Goal: Book appointment/travel/reservation

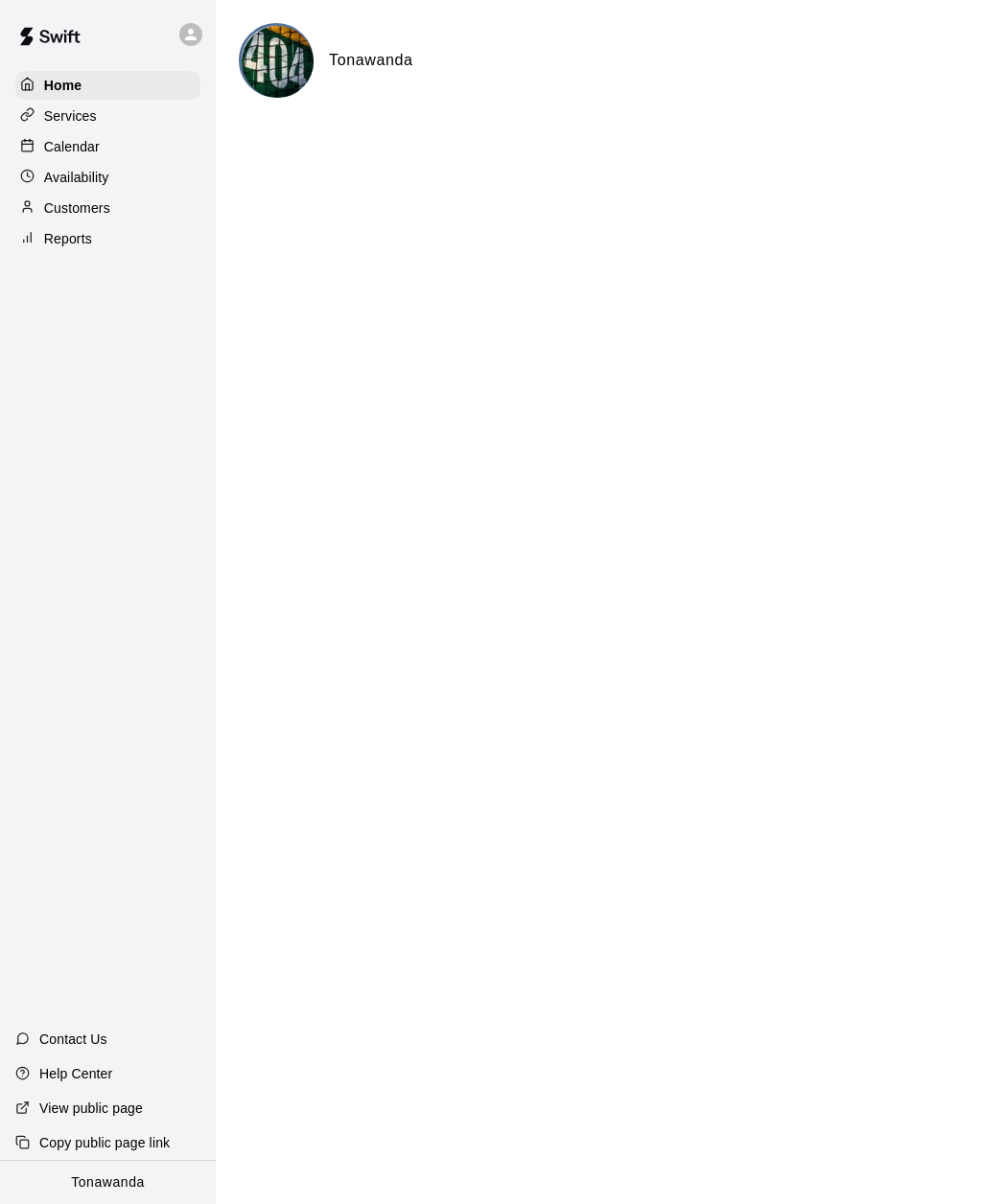
click at [57, 145] on p "Calendar" at bounding box center [72, 147] width 56 height 20
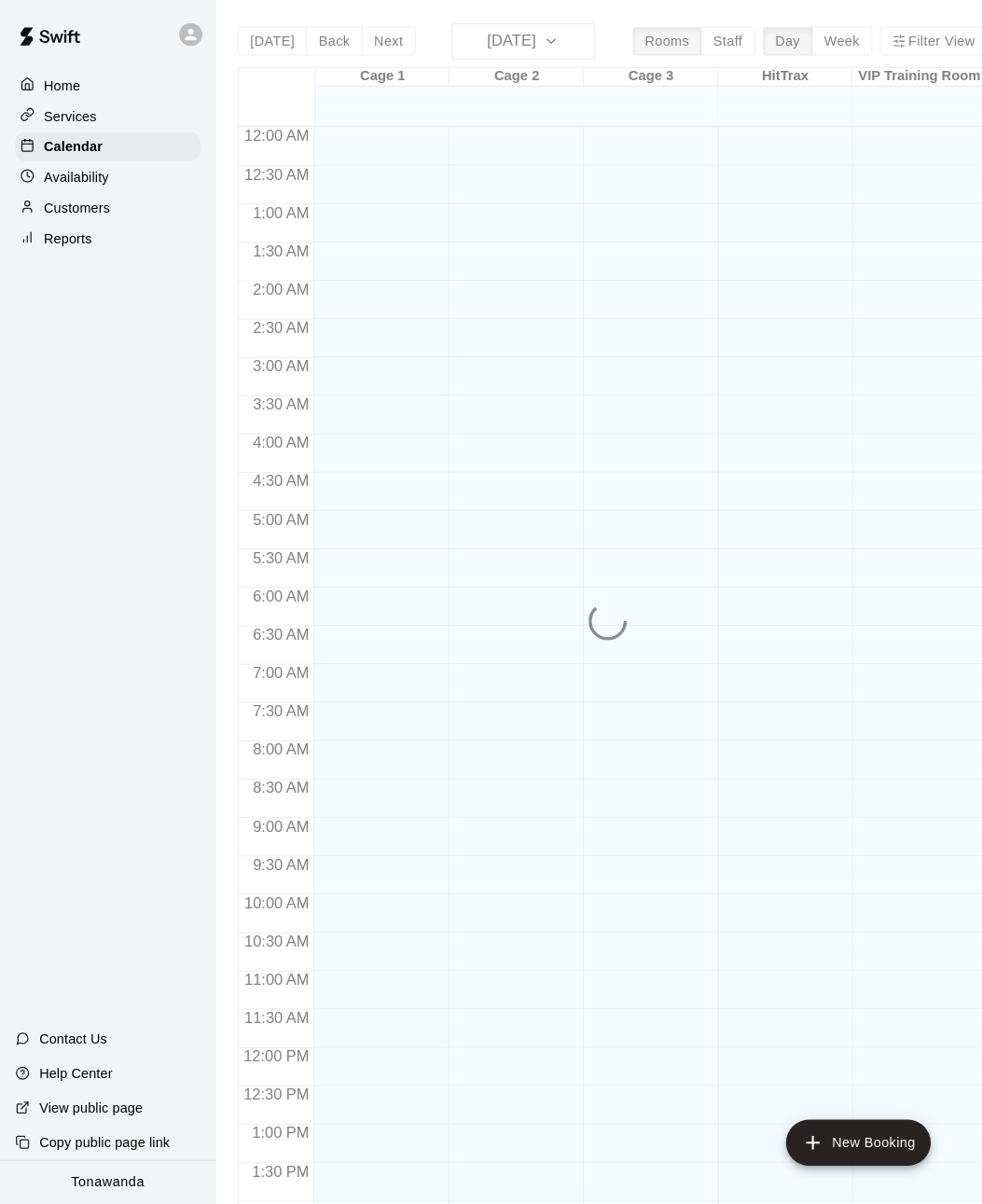
scroll to position [605, 0]
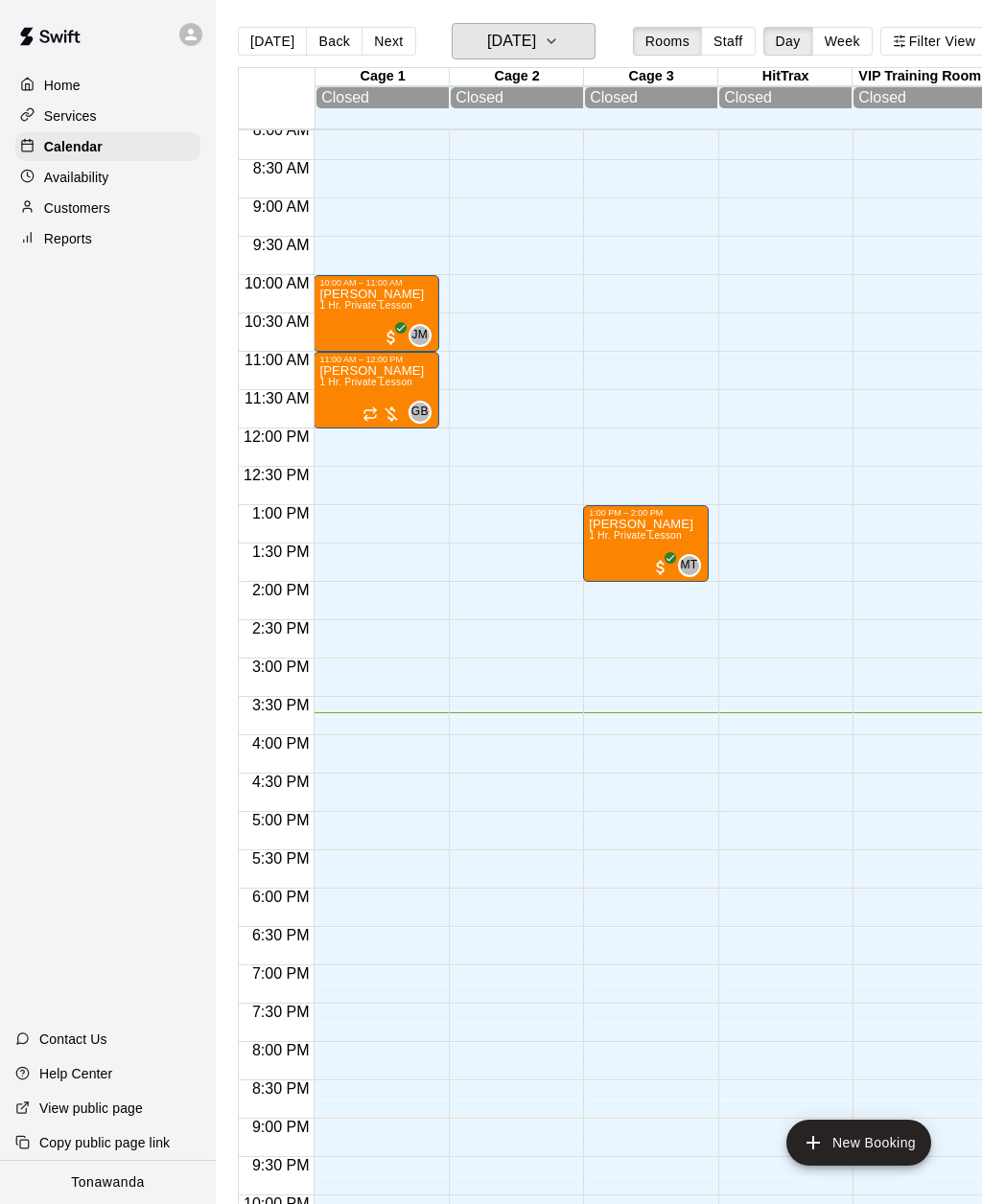
click at [513, 35] on h6 "[DATE]" at bounding box center [512, 40] width 49 height 26
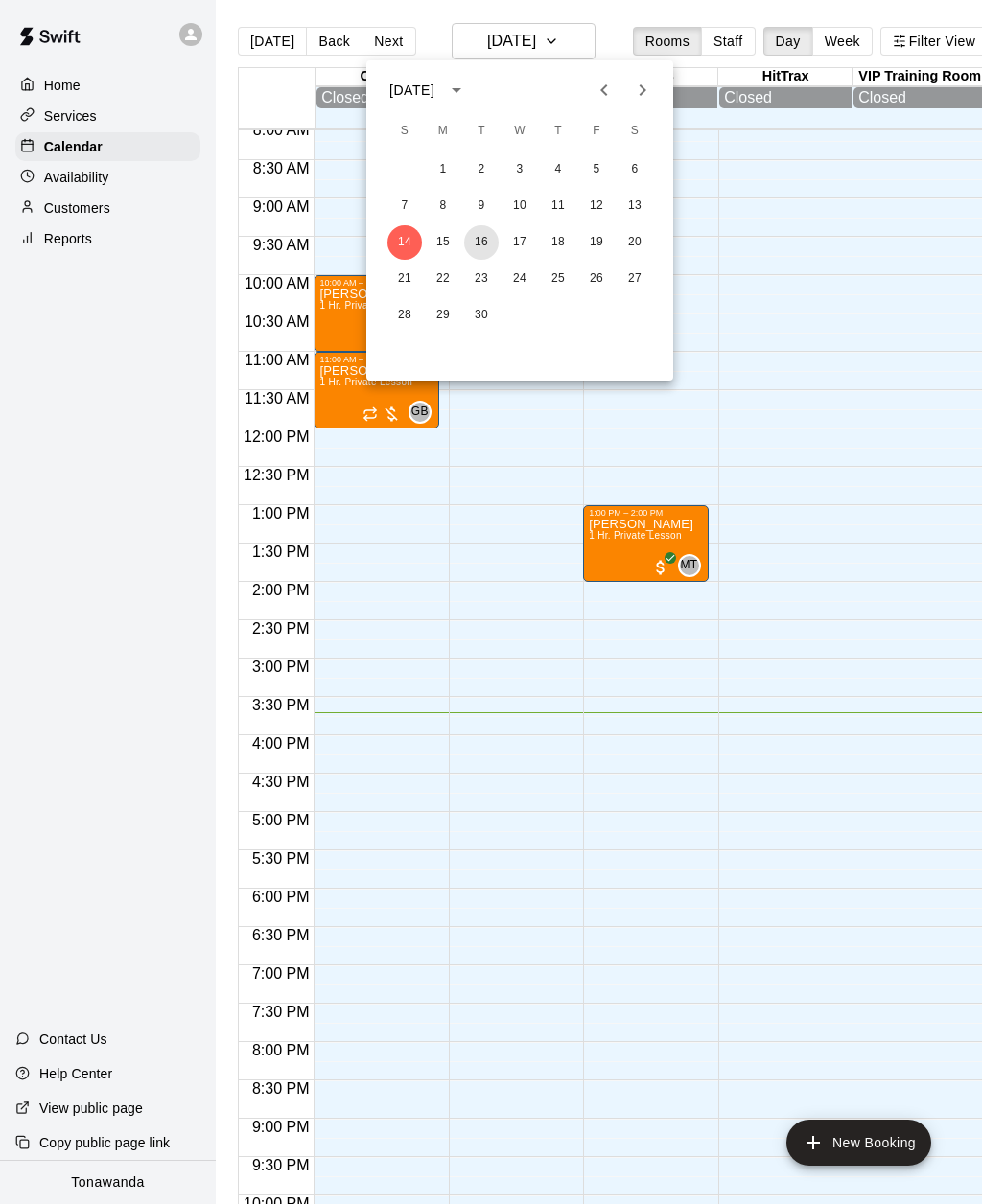
click at [482, 251] on button "16" at bounding box center [481, 242] width 34 height 34
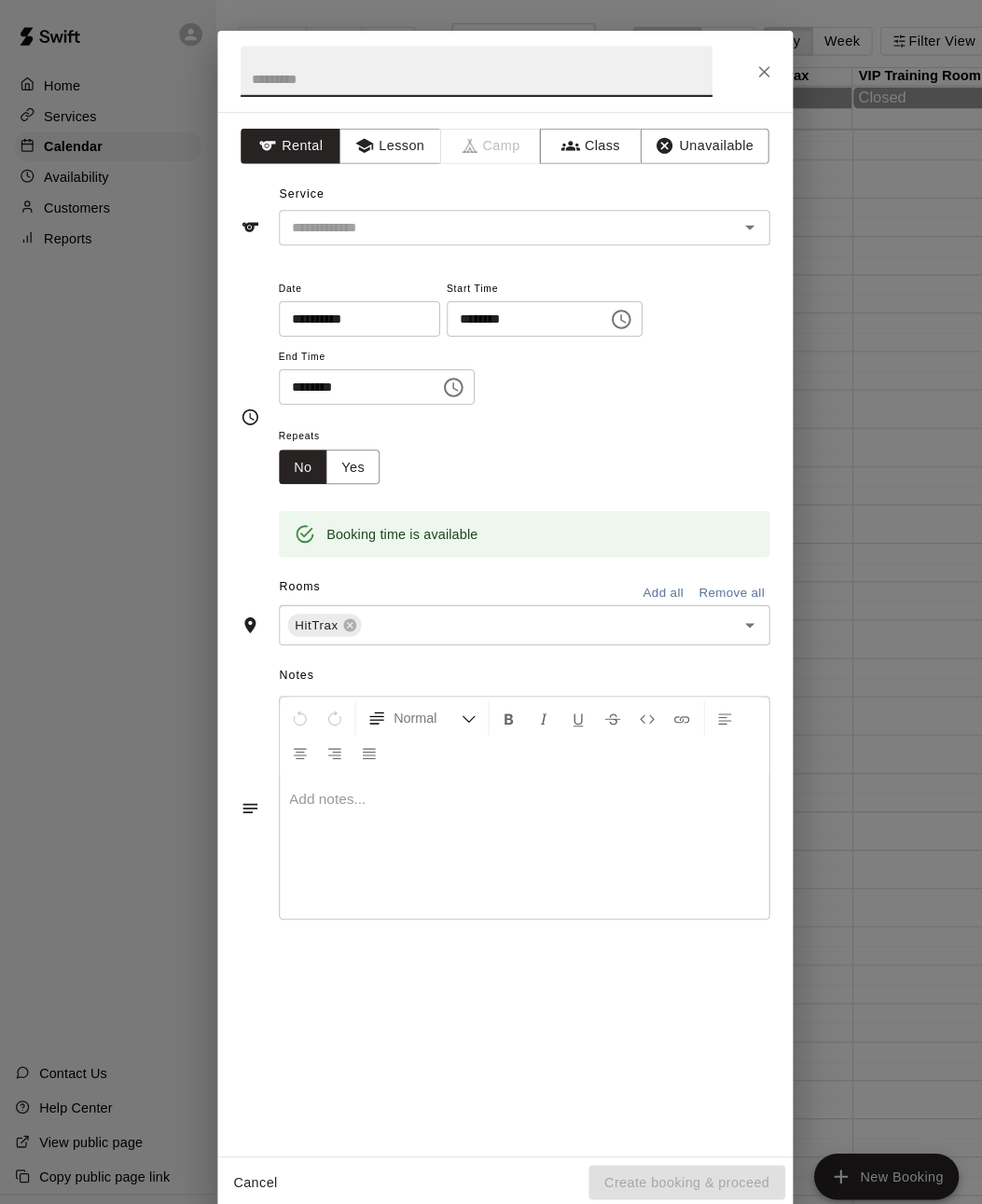
click at [361, 144] on button "Lesson" at bounding box center [379, 142] width 98 height 34
click at [304, 216] on input "text" at bounding box center [483, 221] width 411 height 23
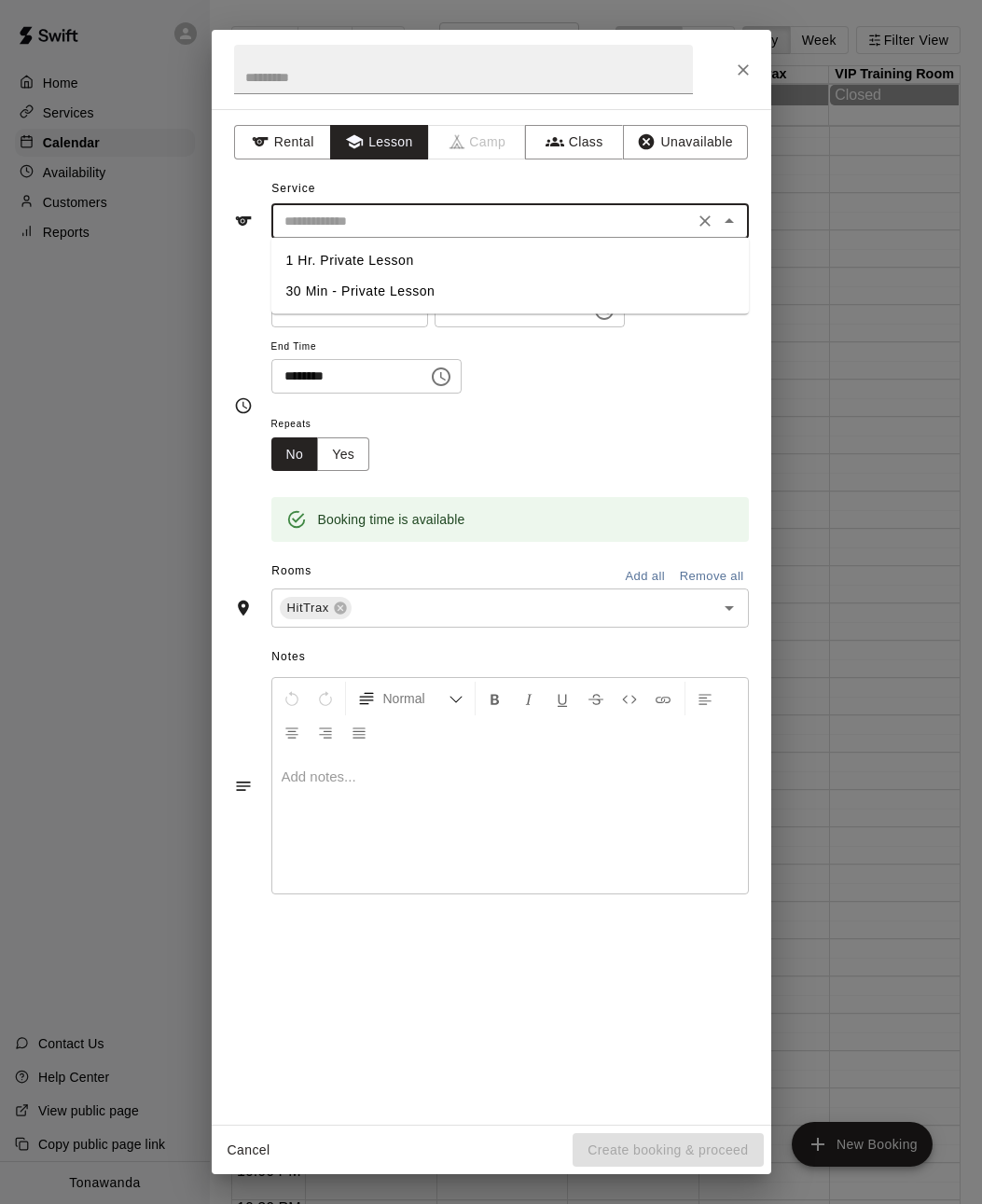
click at [311, 267] on li "1 Hr. Private Lesson" at bounding box center [510, 260] width 477 height 30
type input "**********"
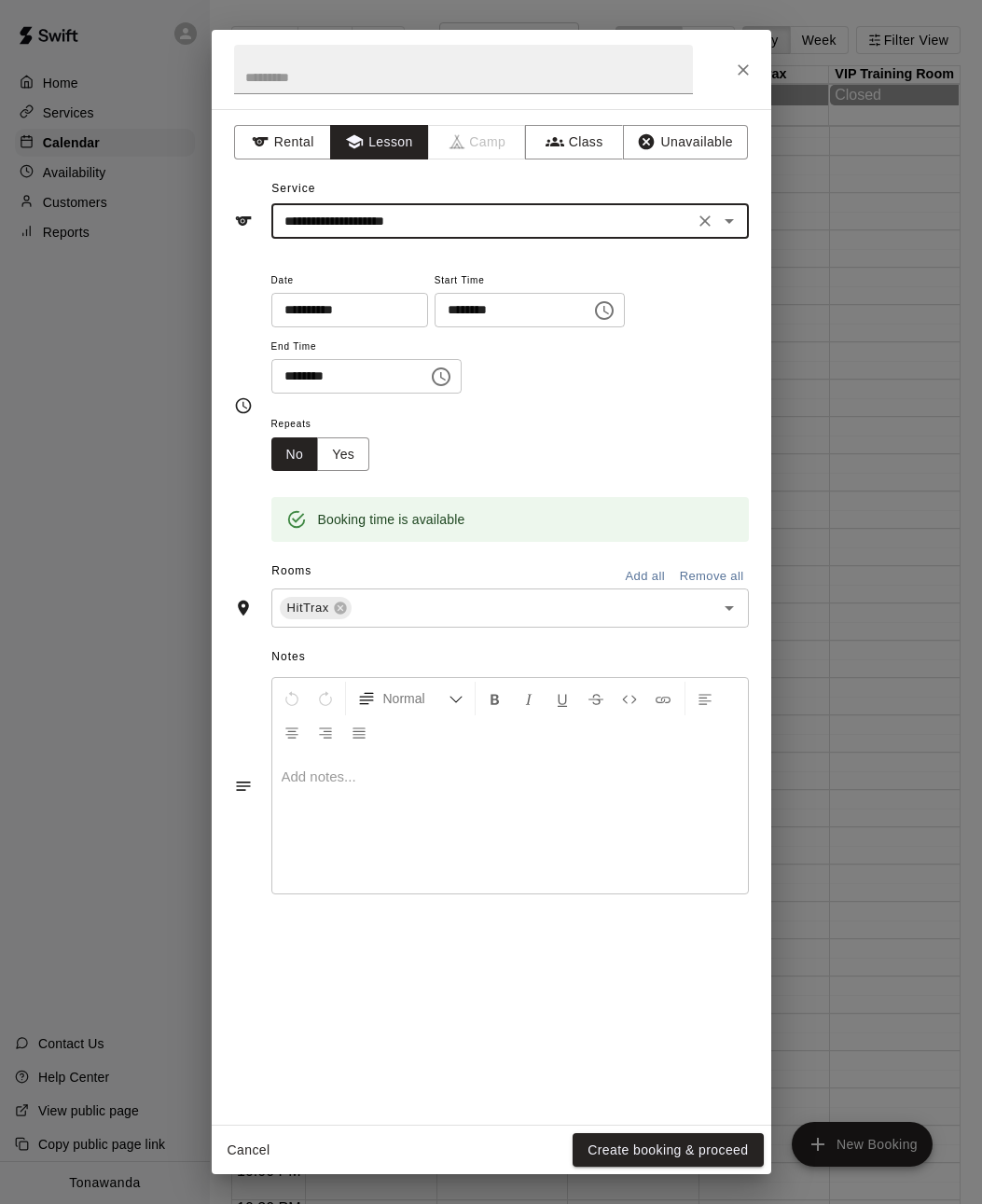
click at [236, 284] on div "**********" at bounding box center [491, 406] width 514 height 274
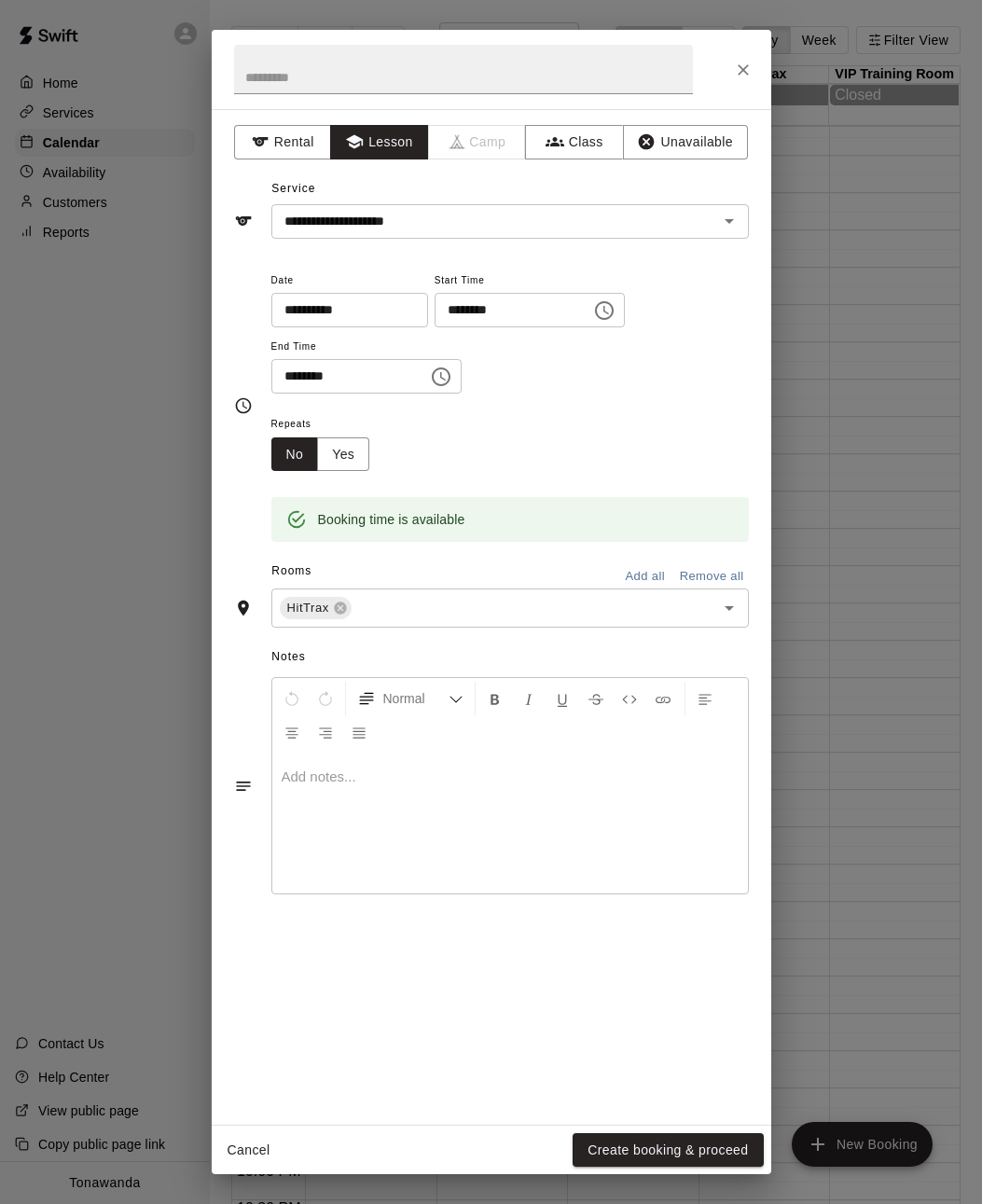
click at [618, 1146] on button "Create booking & proceed" at bounding box center [668, 1150] width 190 height 34
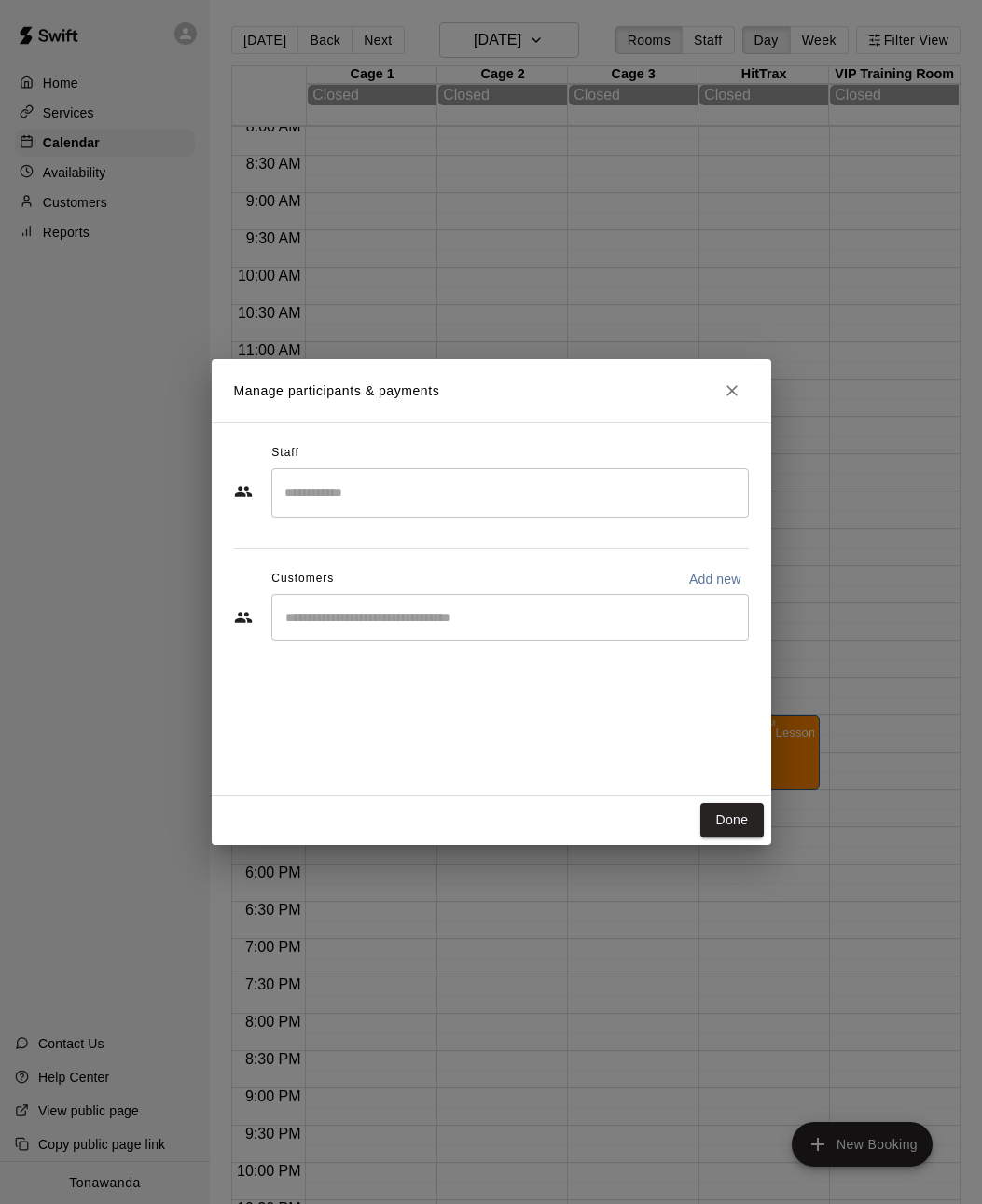
click at [306, 617] on input "Start typing to search customers..." at bounding box center [511, 617] width 461 height 19
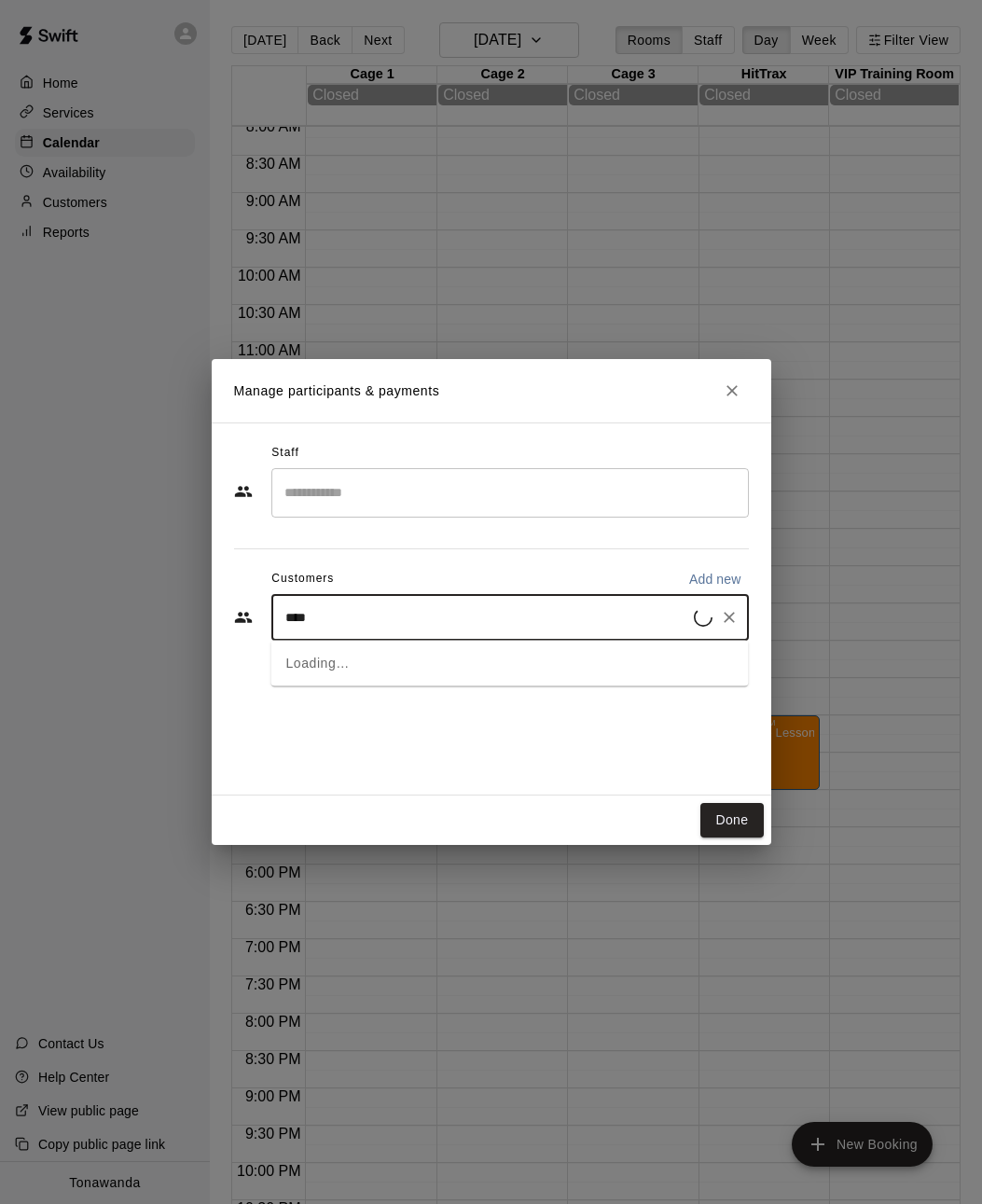
type input "*****"
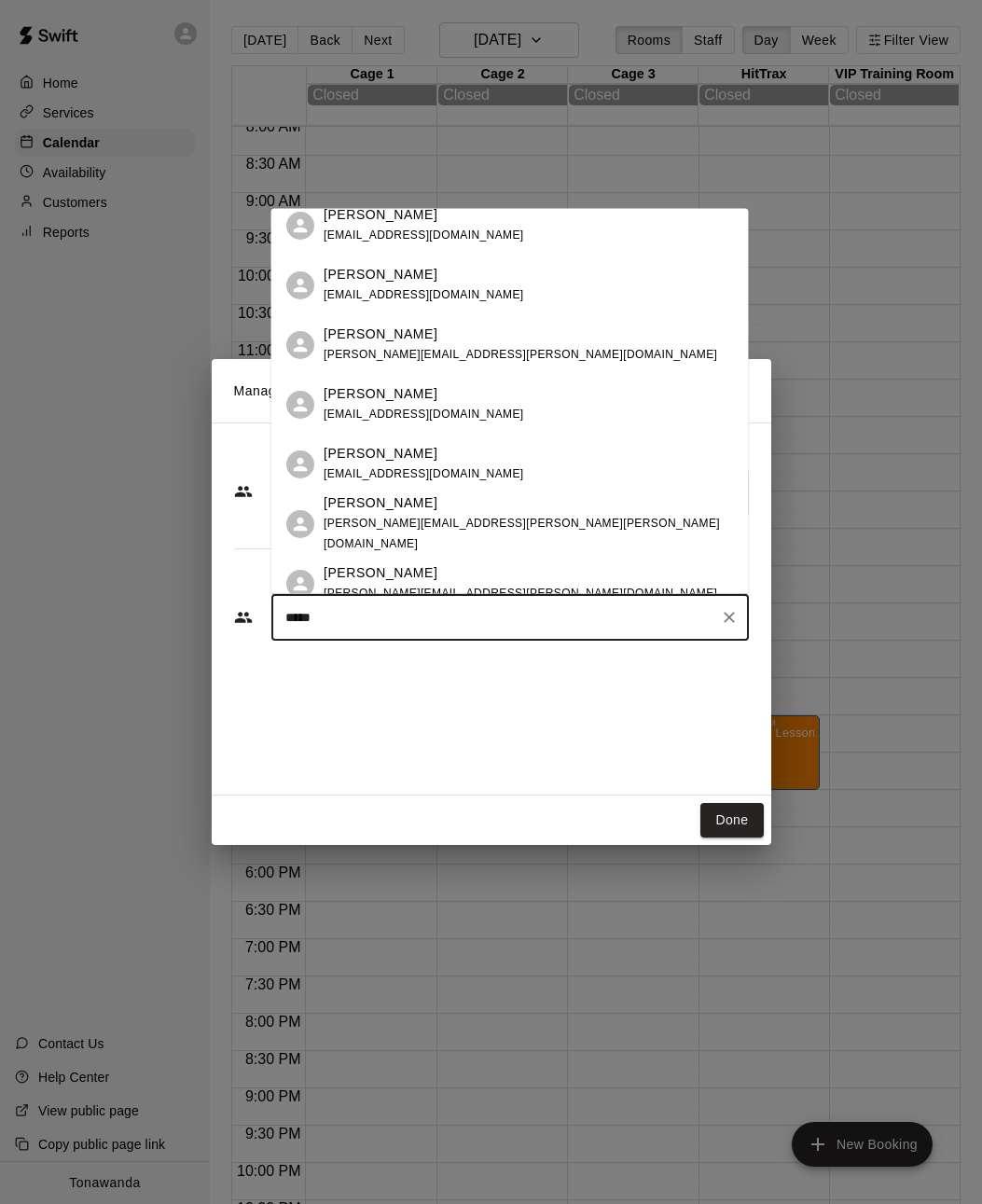
scroll to position [312, 0]
click at [365, 443] on p "[PERSON_NAME]" at bounding box center [380, 452] width 113 height 20
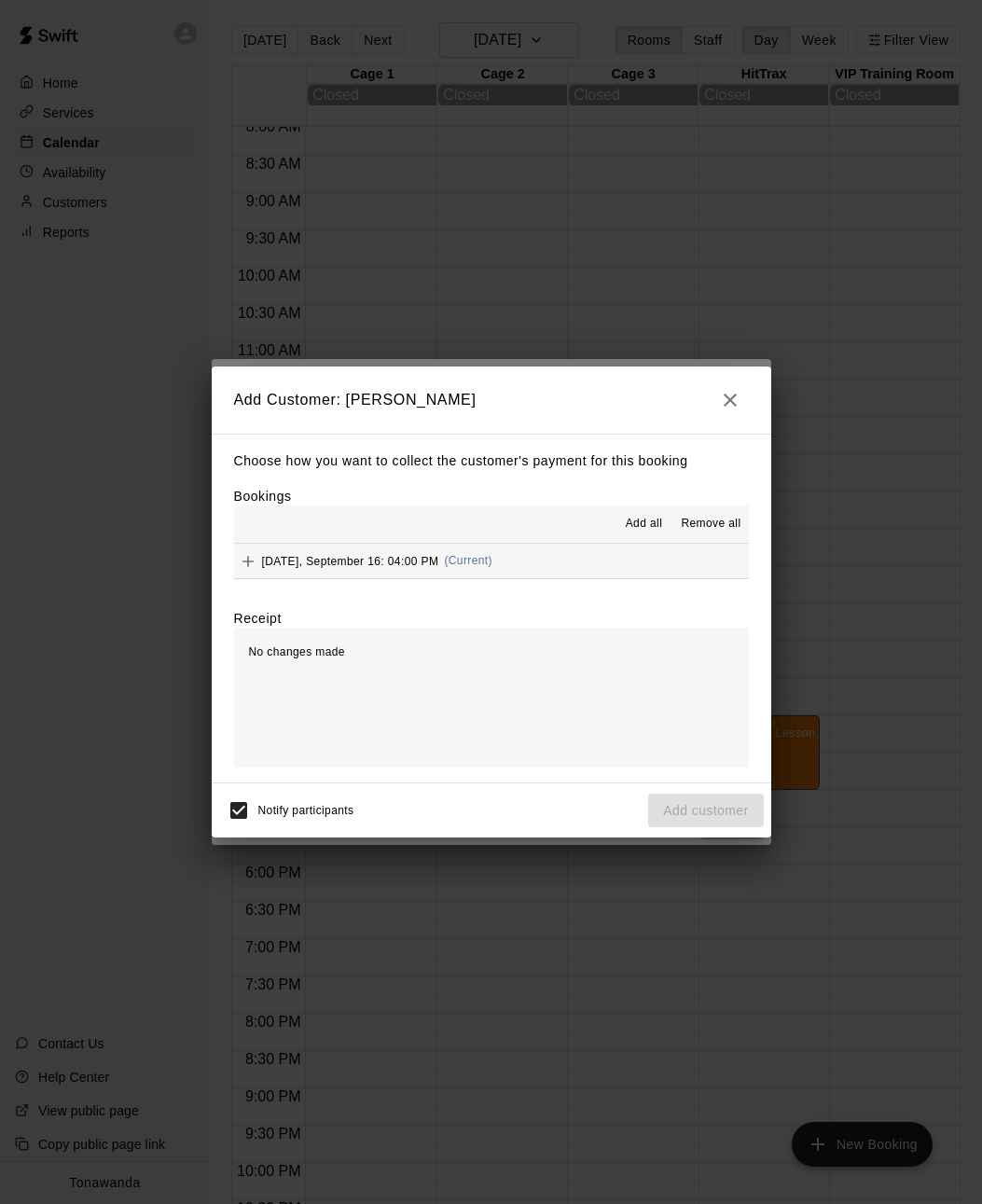
click at [255, 554] on icon "Add" at bounding box center [249, 561] width 19 height 19
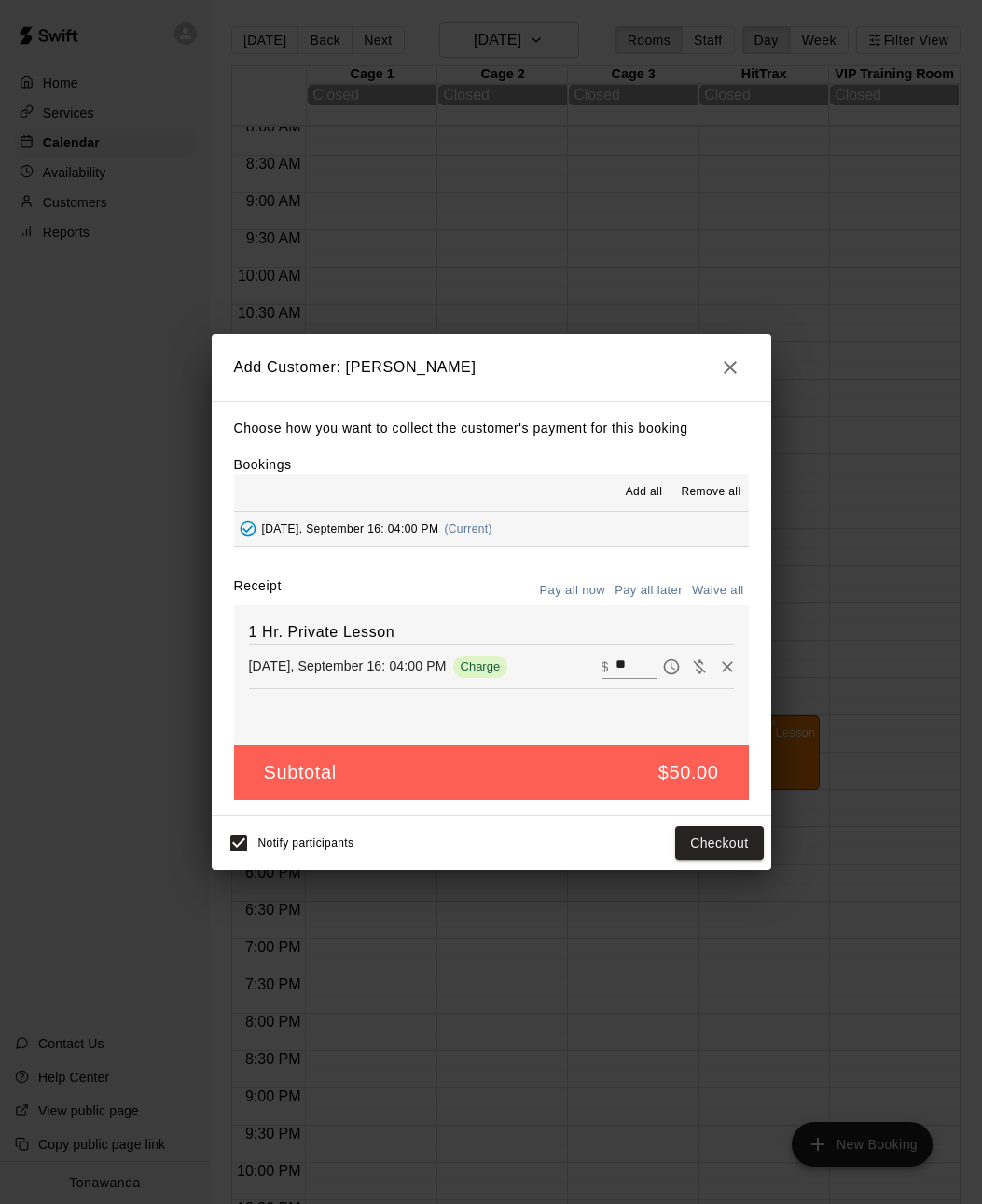
click at [637, 592] on button "Pay all later" at bounding box center [648, 591] width 77 height 29
click at [688, 845] on button "Add customer" at bounding box center [705, 843] width 114 height 34
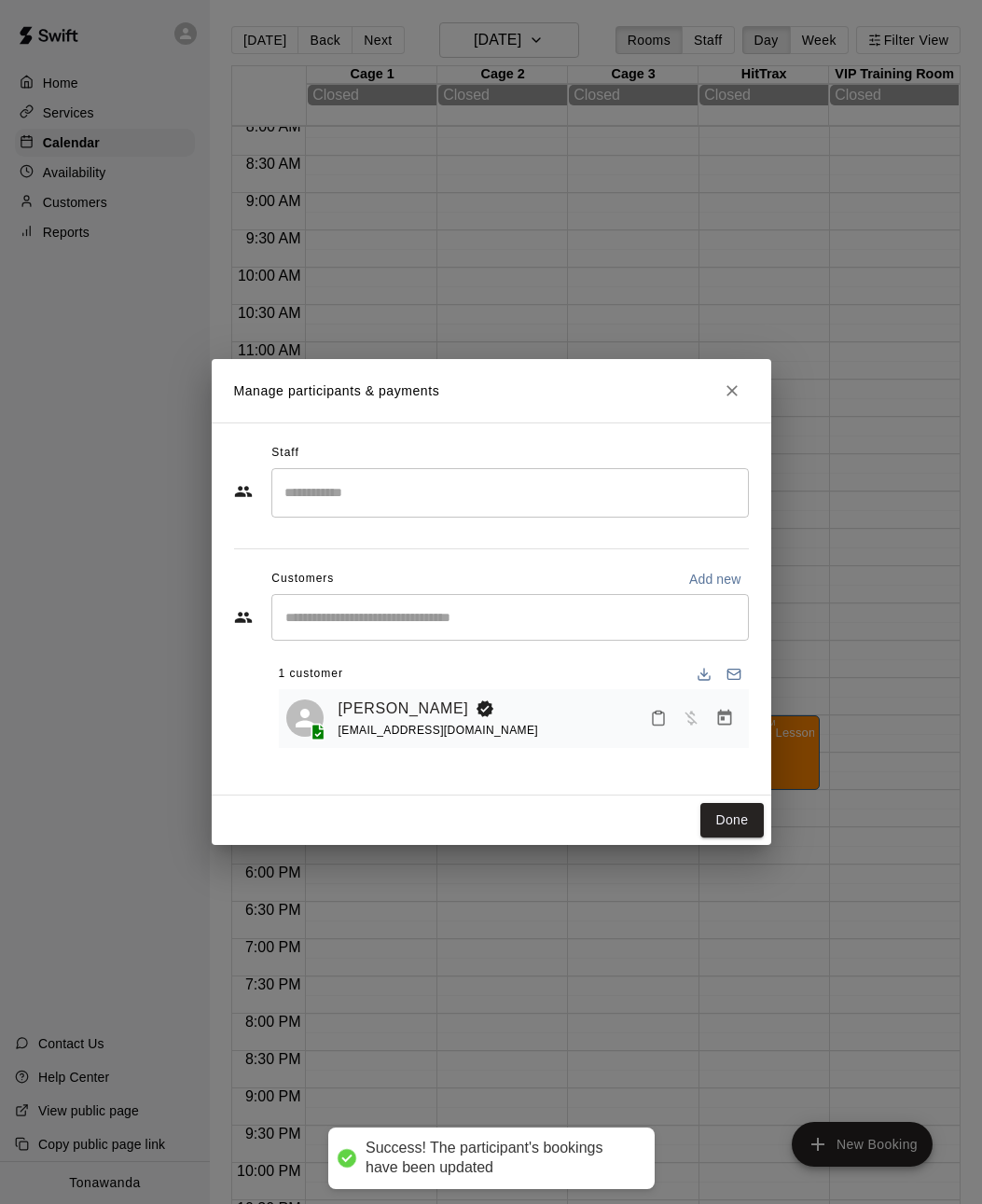
click at [323, 496] on input "Search staff" at bounding box center [511, 492] width 461 height 32
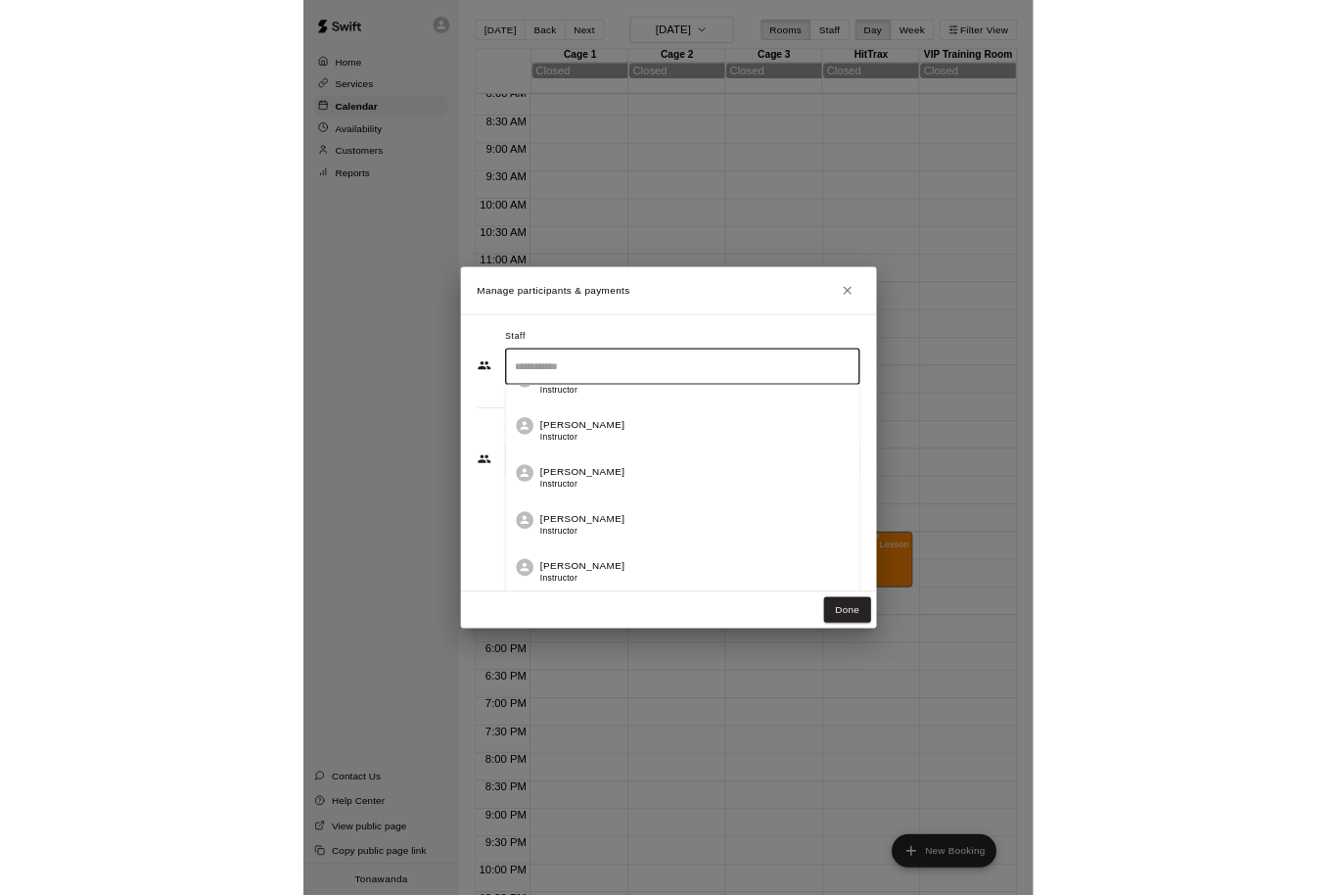
scroll to position [173, 0]
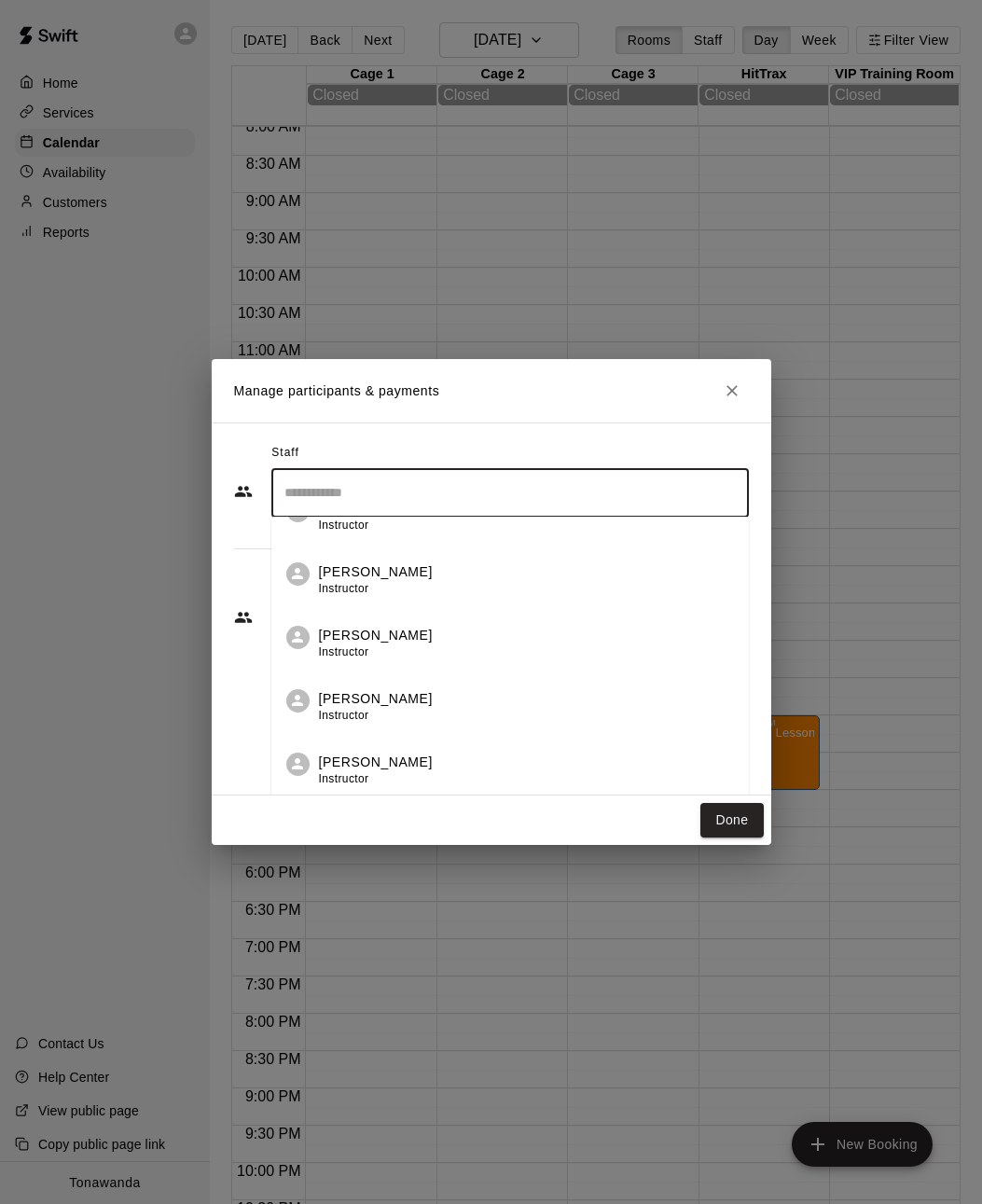
click at [331, 697] on p "[PERSON_NAME]" at bounding box center [375, 698] width 113 height 20
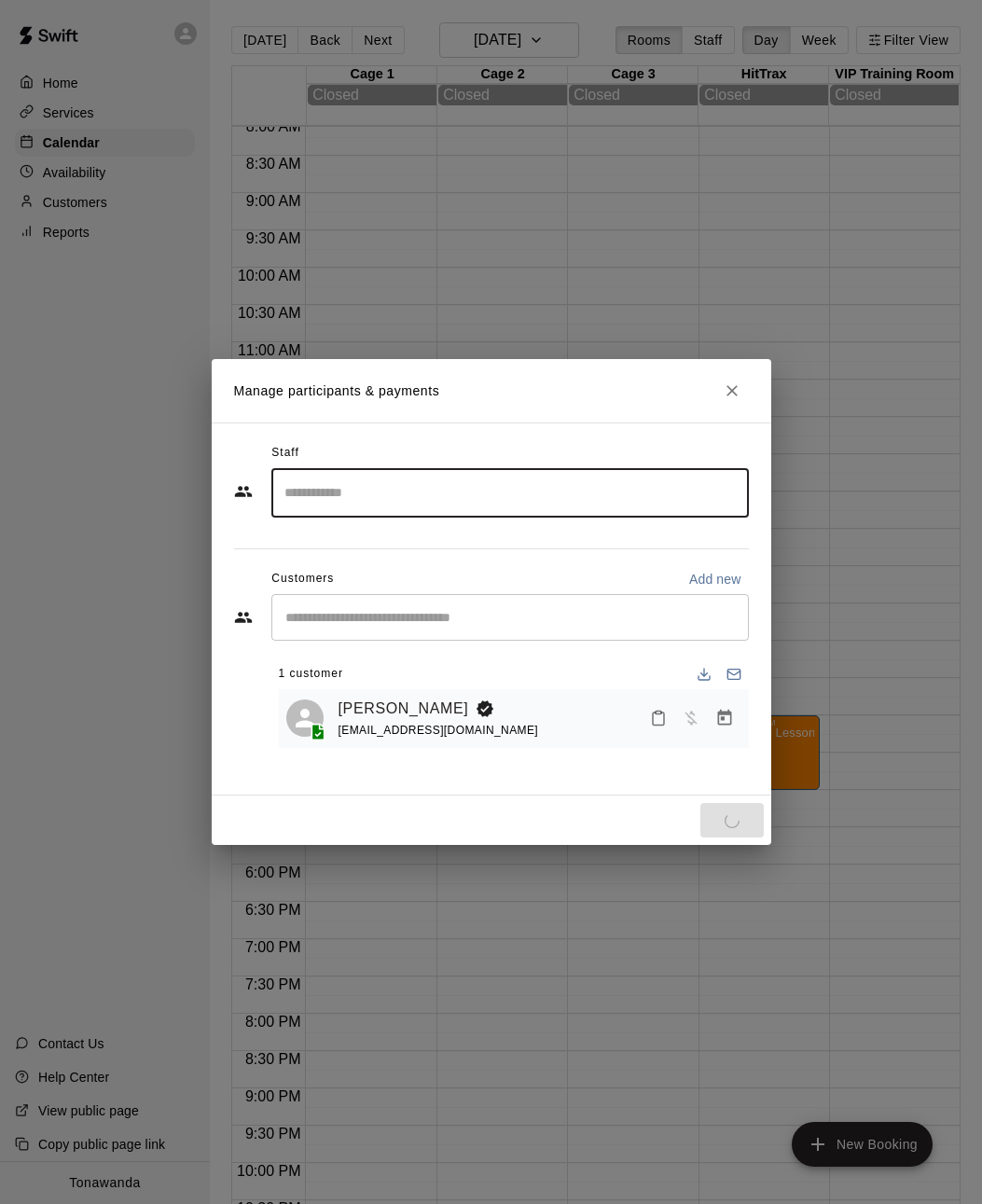
click at [241, 527] on div "Staff ​ Customers Add new ​ 1 customer [PERSON_NAME] [EMAIL_ADDRESS][DOMAIN_NAM…" at bounding box center [491, 600] width 514 height 324
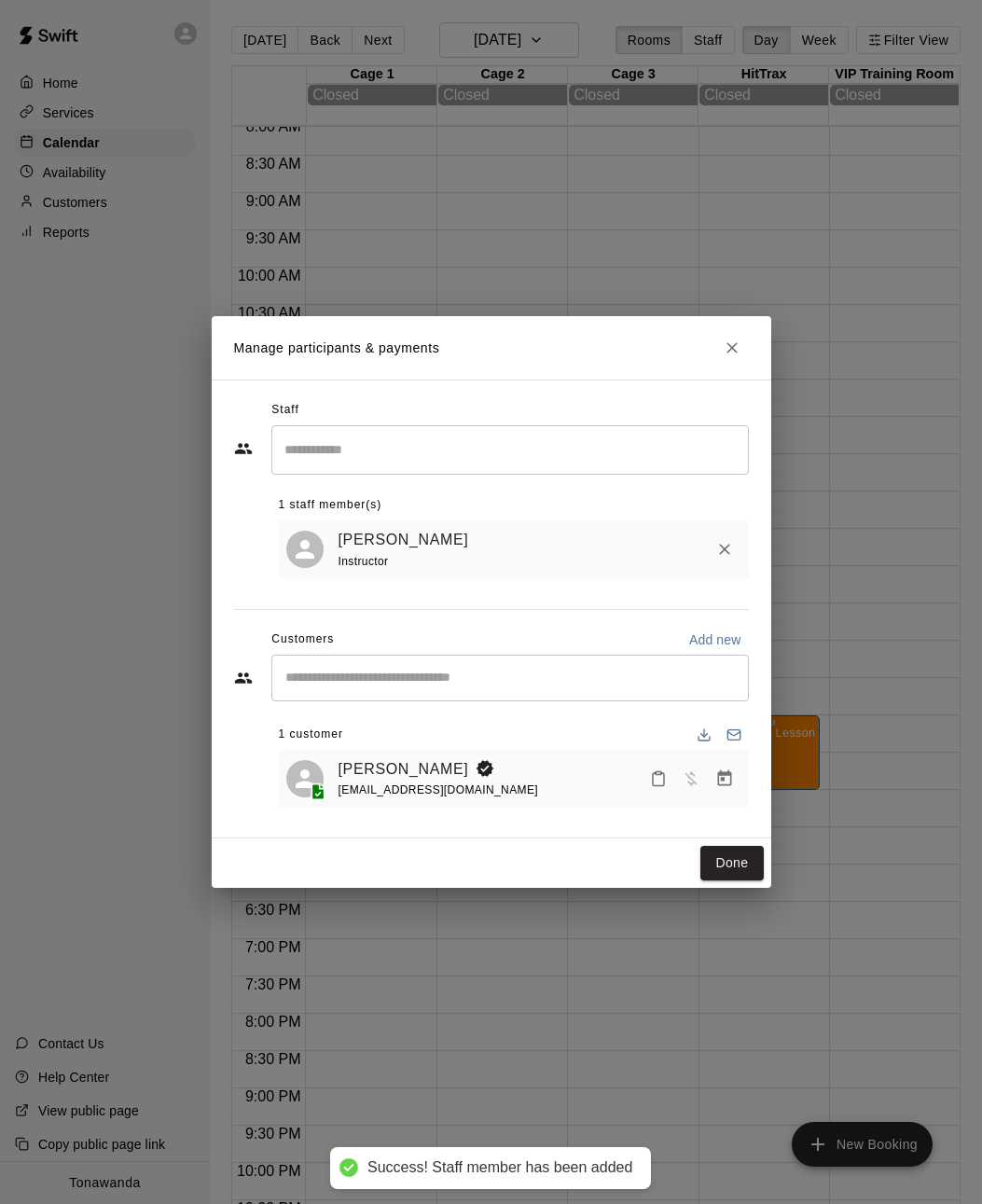
click at [728, 854] on button "Done" at bounding box center [731, 863] width 63 height 34
